Goal: Use online tool/utility: Utilize a website feature to perform a specific function

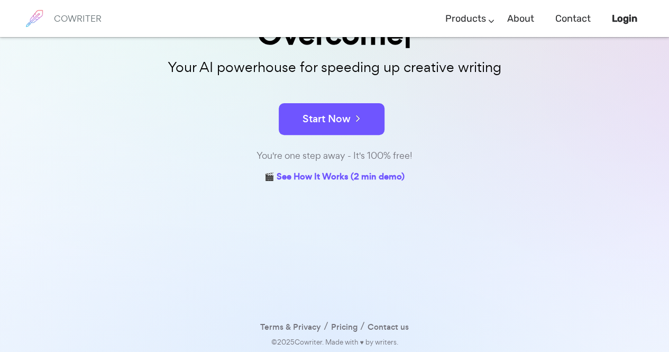
scroll to position [121, 0]
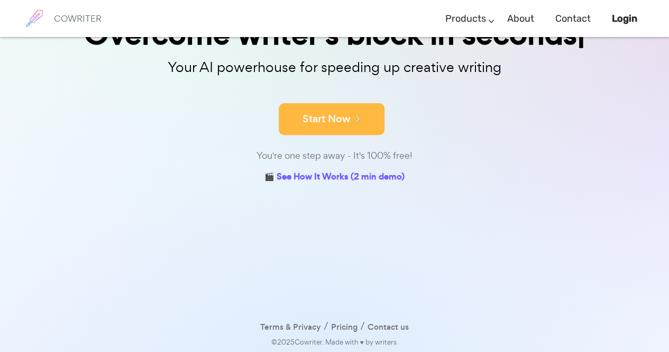
click at [346, 113] on button "Start Now" at bounding box center [332, 119] width 106 height 32
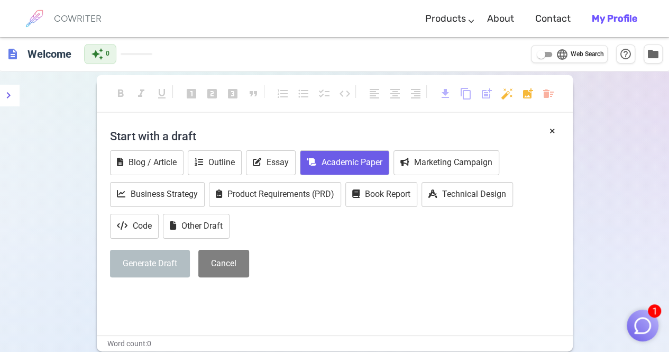
click at [354, 168] on button "Academic Paper" at bounding box center [344, 162] width 89 height 25
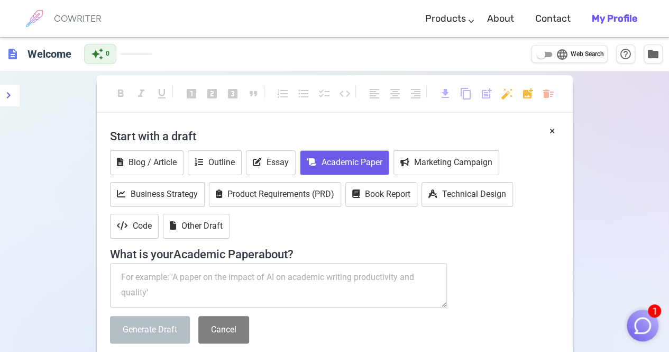
click at [276, 263] on textarea at bounding box center [278, 285] width 337 height 44
paste textarea "Efficacy of Moringa oleifera and Abelmoschus esculentus Seed Extracts as Natura…"
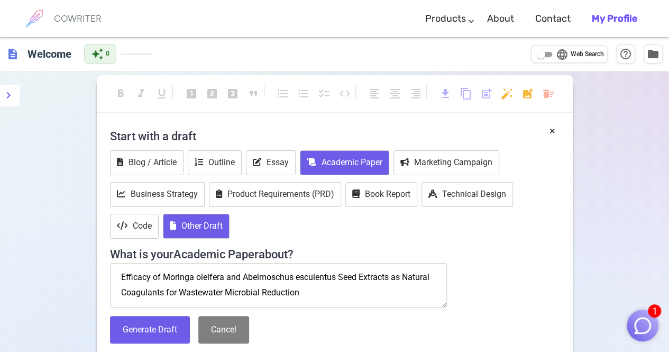
type textarea "Efficacy of Moringa oleifera and Abelmoschus esculentus Seed Extracts as Natura…"
click at [188, 217] on button "Other Draft" at bounding box center [196, 226] width 67 height 25
click at [309, 169] on button "Academic Paper" at bounding box center [344, 162] width 89 height 25
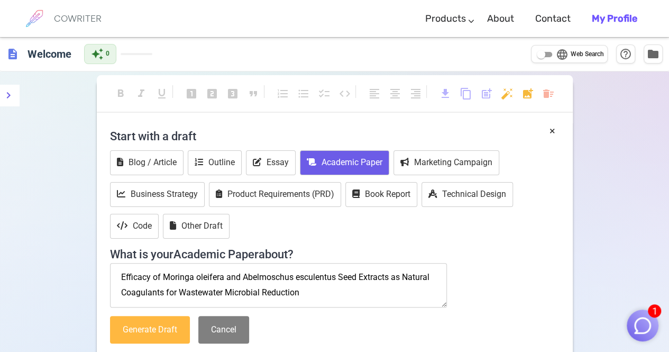
click at [166, 339] on button "Generate Draft" at bounding box center [150, 330] width 80 height 28
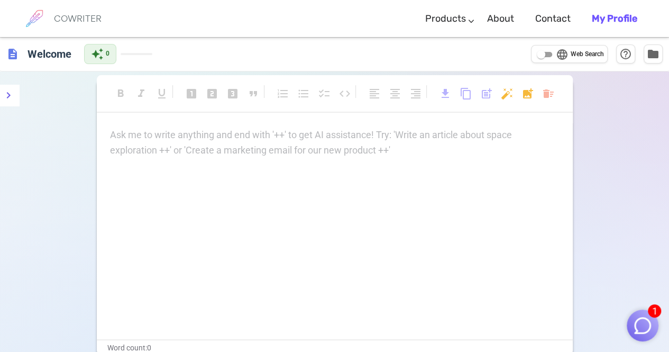
click at [394, 151] on div "Ask me to write anything and end with '++' to get AI assistance! Try: 'Write an…" at bounding box center [335, 142] width 450 height 31
click at [11, 97] on icon "menu" at bounding box center [8, 95] width 13 height 13
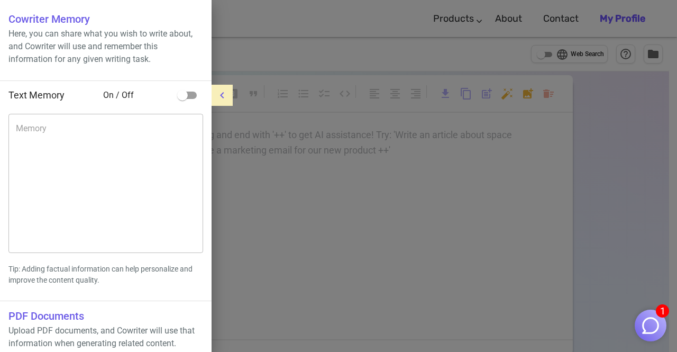
click at [244, 45] on div at bounding box center [338, 176] width 677 height 352
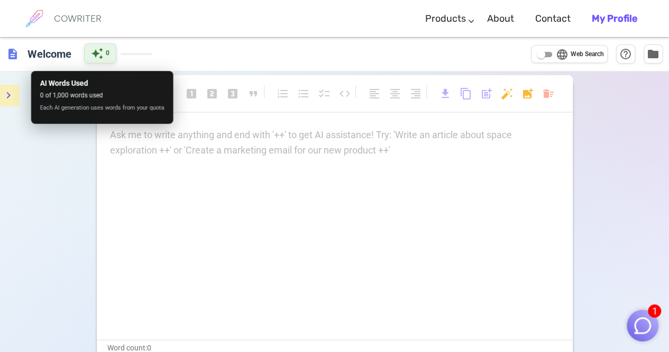
click at [105, 53] on div "auto_awesome 0" at bounding box center [100, 53] width 32 height 20
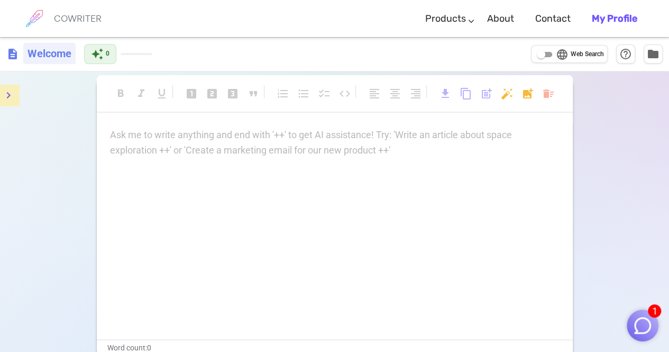
click at [36, 56] on h6 "Welcome" at bounding box center [49, 53] width 52 height 21
click at [21, 51] on div "description Welcome" at bounding box center [40, 53] width 69 height 21
click at [79, 17] on h6 "COWRITER" at bounding box center [78, 19] width 48 height 10
click at [74, 14] on h6 "COWRITER" at bounding box center [78, 19] width 48 height 10
click at [640, 329] on img "button" at bounding box center [643, 325] width 20 height 20
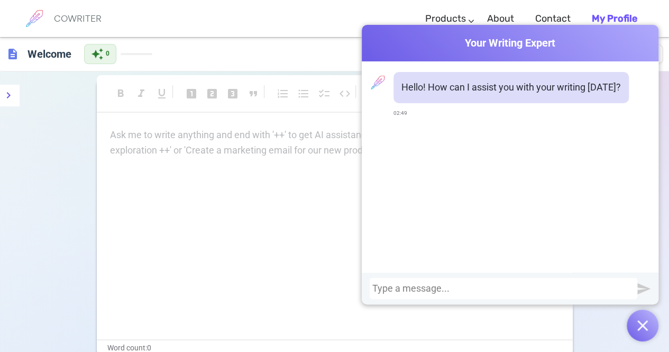
click at [463, 285] on div at bounding box center [503, 288] width 262 height 11
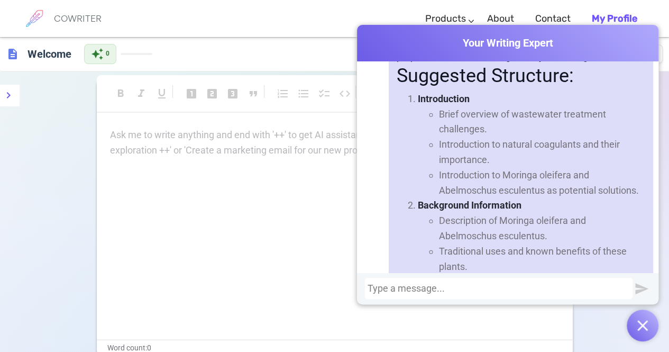
scroll to position [245, 0]
drag, startPoint x: 430, startPoint y: 163, endPoint x: 424, endPoint y: 161, distance: 6.5
click at [439, 161] on li "Introduction to natural coagulants and their importance." at bounding box center [542, 153] width 206 height 31
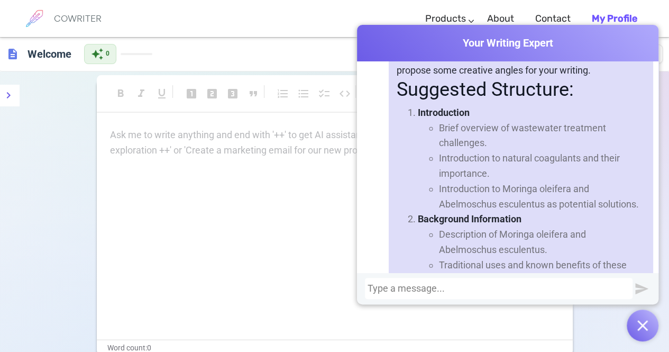
scroll to position [236, 0]
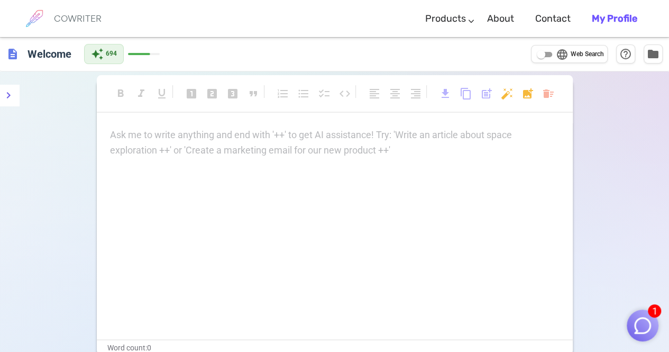
click at [648, 332] on img "button" at bounding box center [643, 325] width 20 height 20
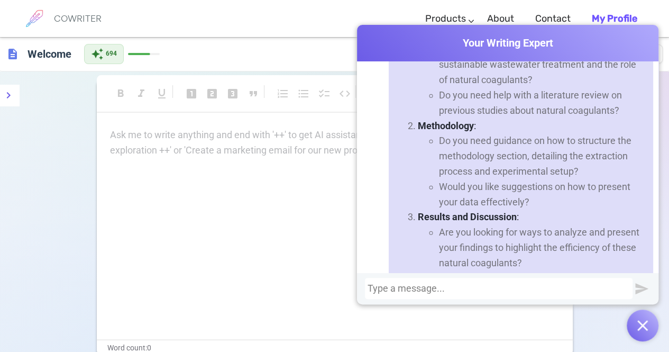
scroll to position [348, 0]
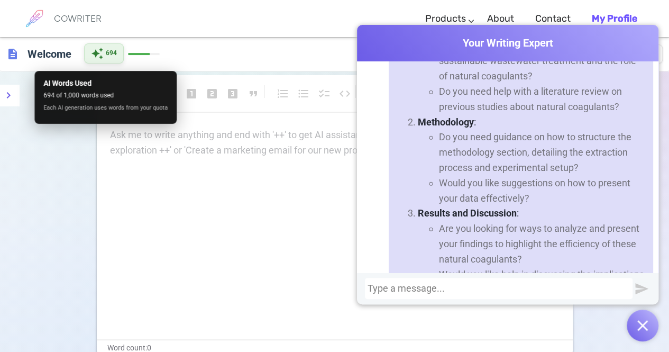
click at [106, 61] on div "auto_awesome 694" at bounding box center [104, 53] width 40 height 20
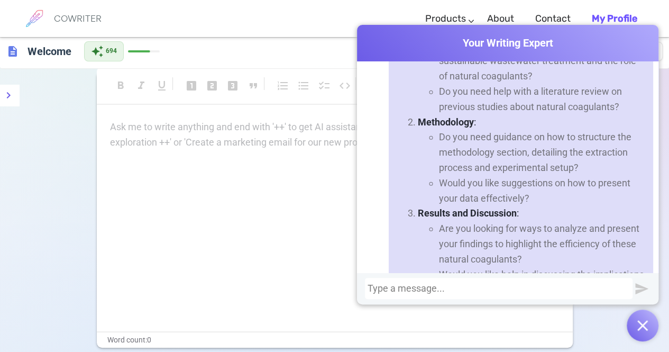
scroll to position [8, 0]
click at [451, 285] on div at bounding box center [499, 288] width 262 height 11
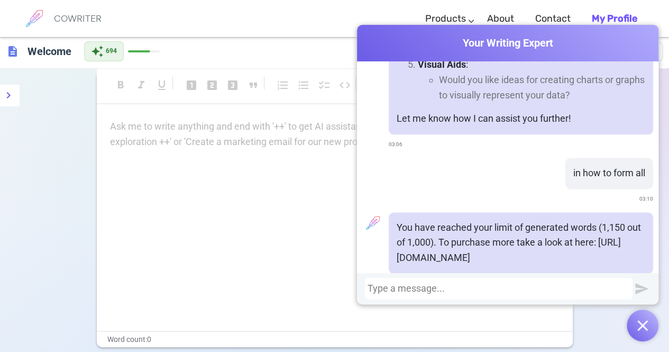
scroll to position [689, 0]
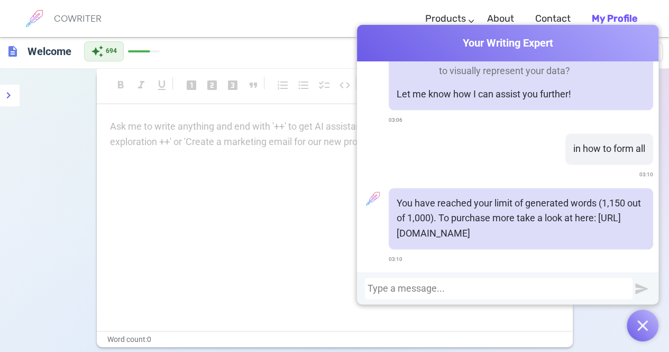
click at [215, 169] on div "Ask me to write anything and end with '++' to get AI assistance! Try: 'Write an…" at bounding box center [335, 225] width 476 height 212
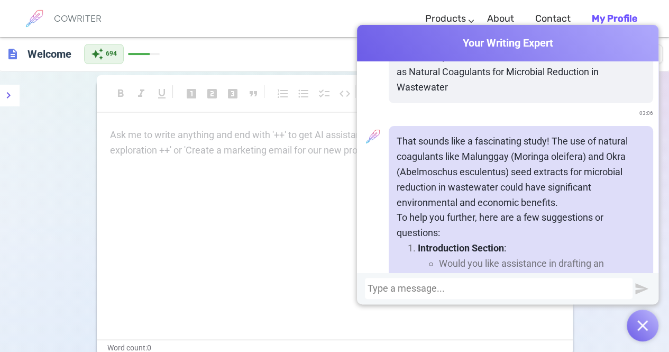
scroll to position [0, 0]
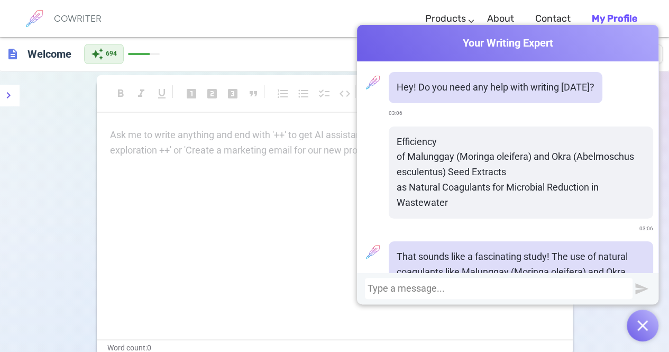
click at [636, 328] on button "button" at bounding box center [643, 325] width 32 height 32
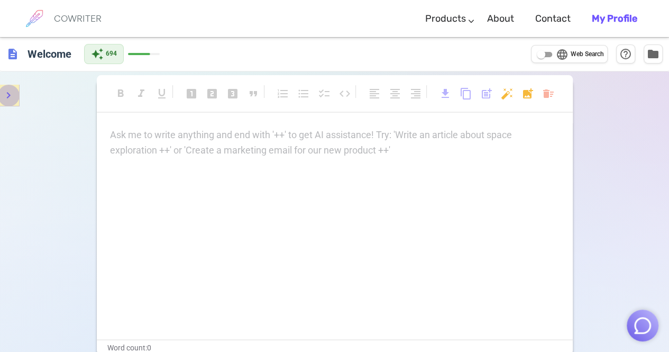
click at [16, 96] on button "menu" at bounding box center [8, 95] width 21 height 21
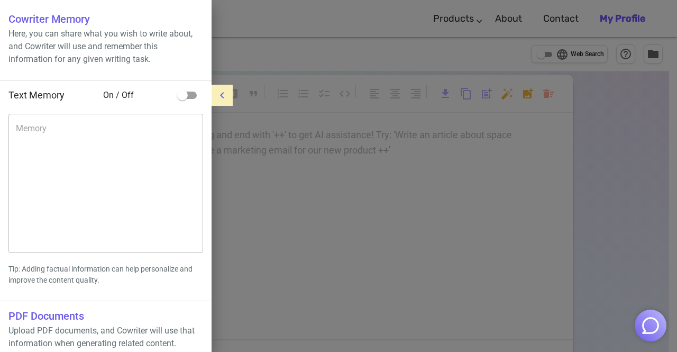
click at [220, 99] on icon "menu" at bounding box center [222, 95] width 13 height 13
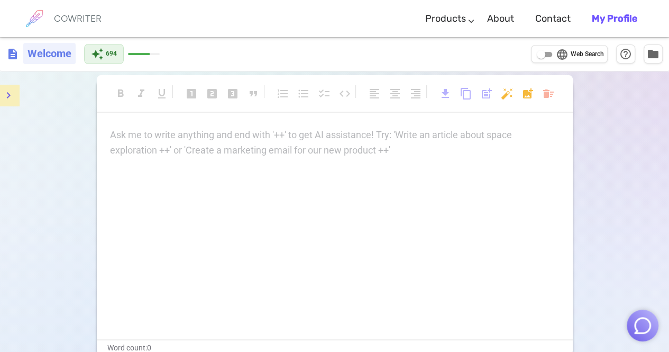
click at [47, 54] on h6 "Welcome" at bounding box center [49, 53] width 52 height 21
click at [607, 184] on div "format_bold format_italic format_underlined looks_one looks_two looks_3 format_…" at bounding box center [334, 252] width 669 height 362
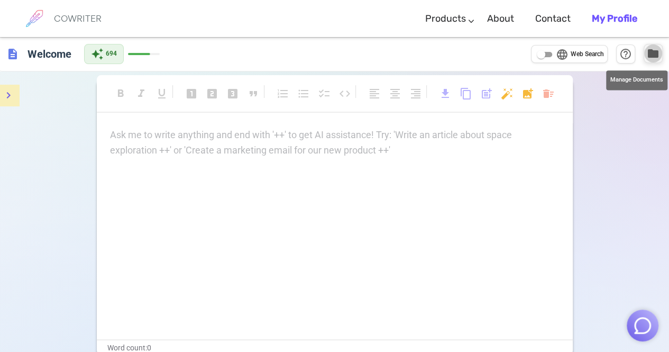
click at [647, 53] on span "folder" at bounding box center [653, 53] width 13 height 13
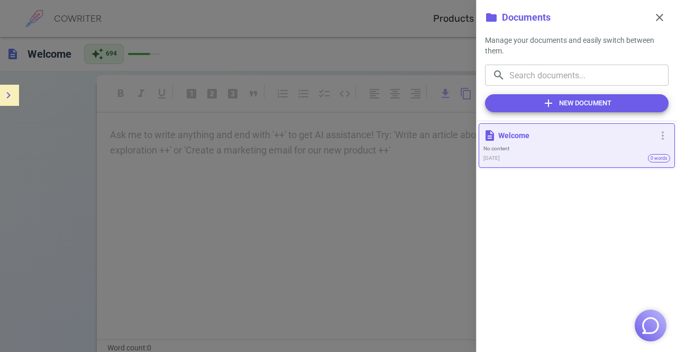
click at [308, 144] on div at bounding box center [338, 176] width 677 height 352
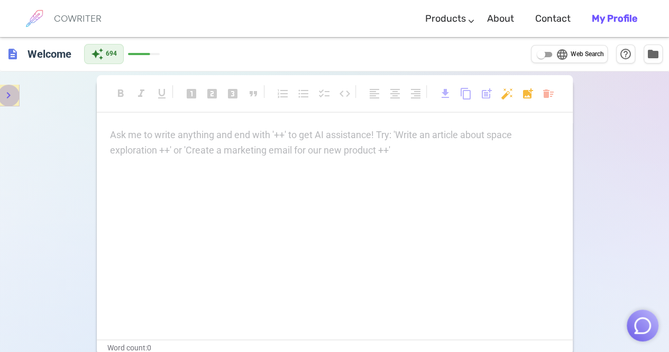
click at [13, 97] on icon "menu" at bounding box center [8, 95] width 13 height 13
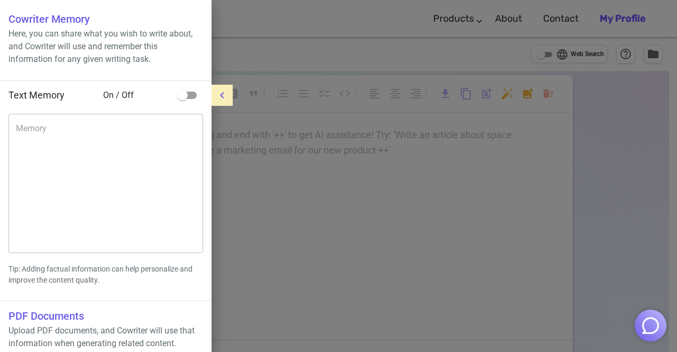
click at [219, 100] on icon "menu" at bounding box center [222, 95] width 13 height 13
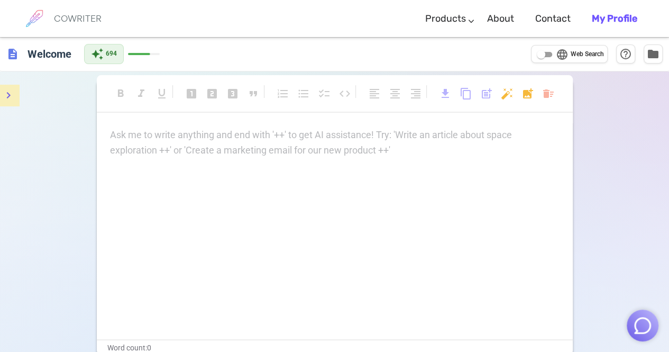
click at [18, 56] on span "description" at bounding box center [12, 54] width 13 height 13
click at [652, 58] on span "folder" at bounding box center [653, 53] width 13 height 13
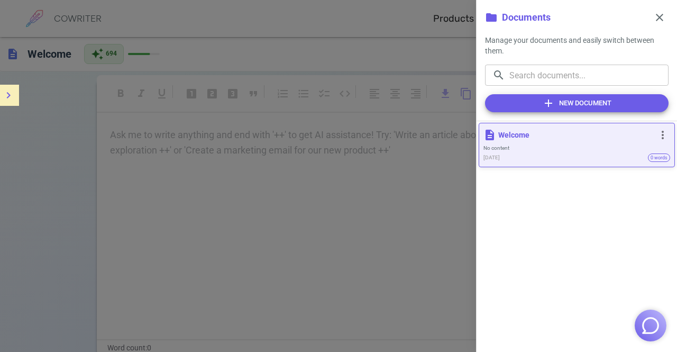
click at [568, 131] on p "Welcome" at bounding box center [575, 135] width 155 height 11
click at [655, 22] on span "close" at bounding box center [659, 17] width 13 height 13
